Goal: Information Seeking & Learning: Learn about a topic

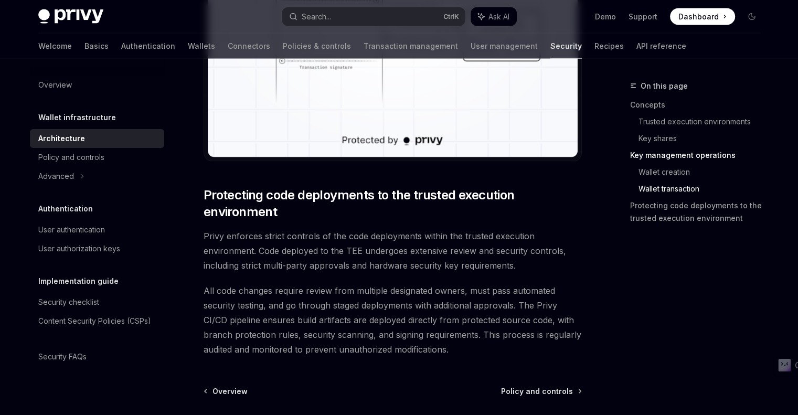
scroll to position [2060, 0]
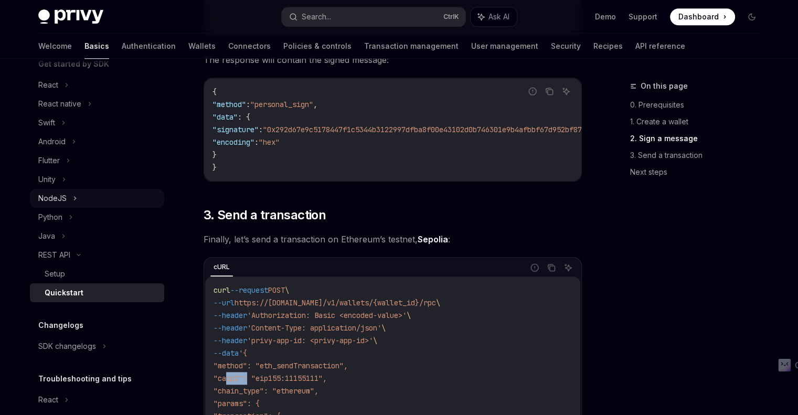
scroll to position [76, 0]
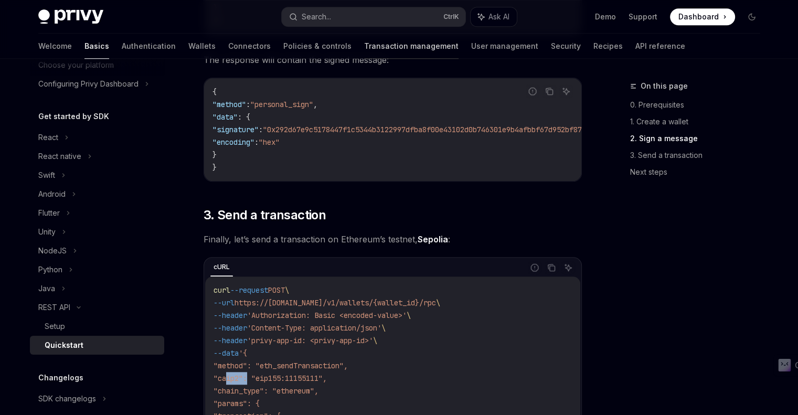
click at [364, 48] on link "Transaction management" at bounding box center [411, 46] width 94 height 25
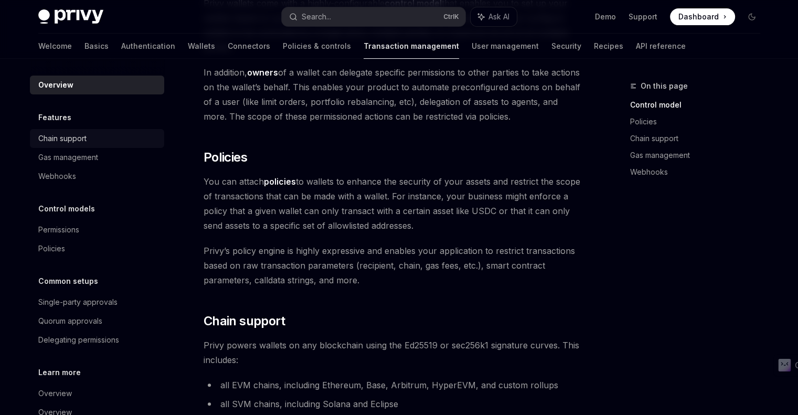
scroll to position [315, 0]
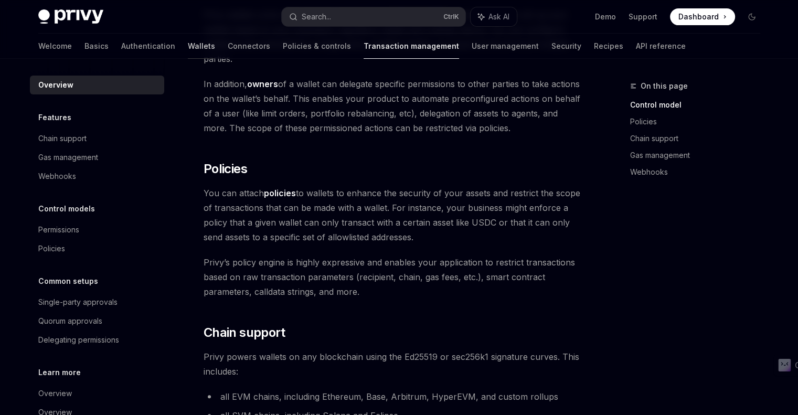
click at [188, 47] on link "Wallets" at bounding box center [201, 46] width 27 height 25
type textarea "*"
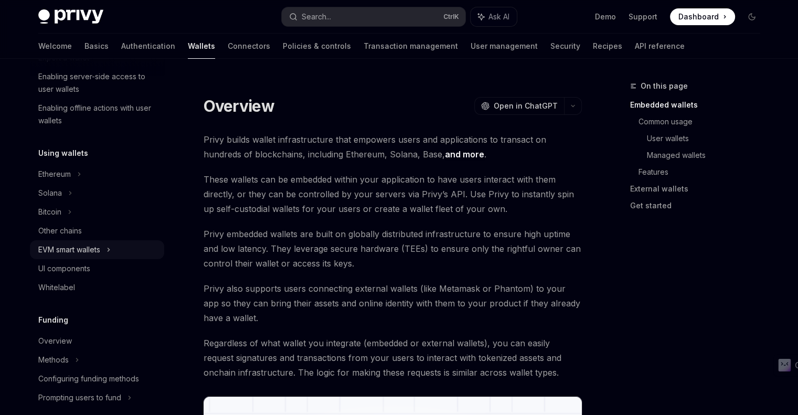
scroll to position [210, 0]
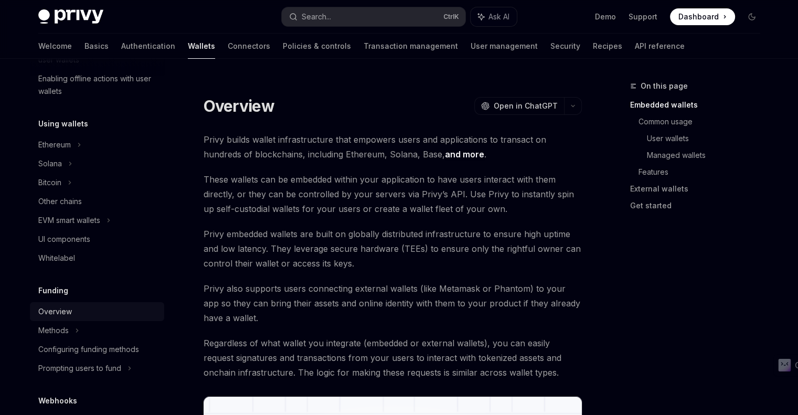
click at [59, 320] on link "Overview" at bounding box center [97, 311] width 134 height 19
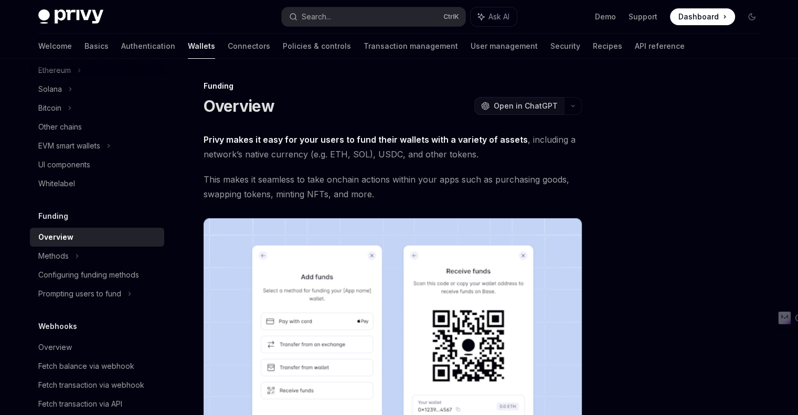
click at [514, 104] on span "Open in ChatGPT" at bounding box center [526, 106] width 64 height 10
